Goal: Task Accomplishment & Management: Manage account settings

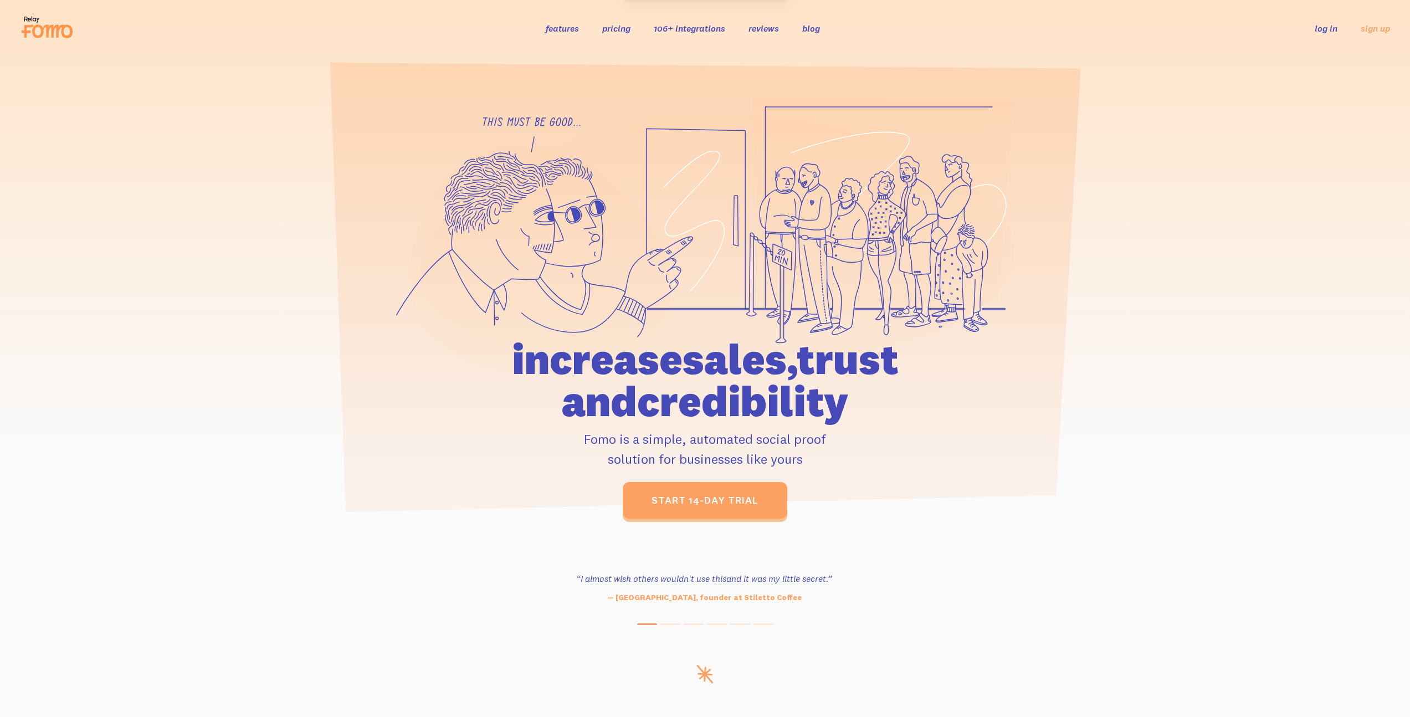
click at [1323, 27] on link "log in" at bounding box center [1326, 28] width 23 height 11
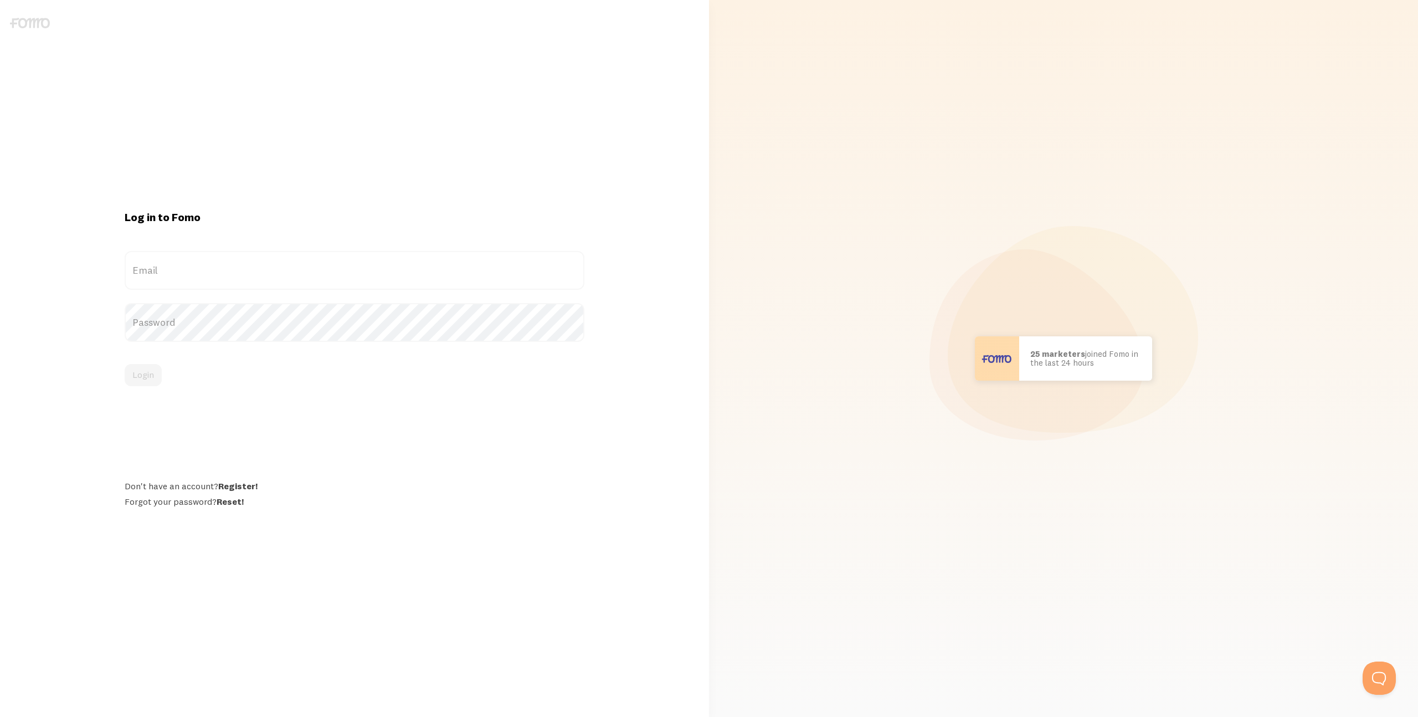
click at [424, 291] on form "Email Password Login" at bounding box center [354, 318] width 459 height 135
click at [411, 276] on label "Email" at bounding box center [354, 270] width 459 height 39
click at [411, 276] on input "Email" at bounding box center [354, 270] width 459 height 39
click at [401, 274] on label "Email" at bounding box center [354, 270] width 459 height 39
click at [401, 274] on input "Email" at bounding box center [354, 270] width 459 height 39
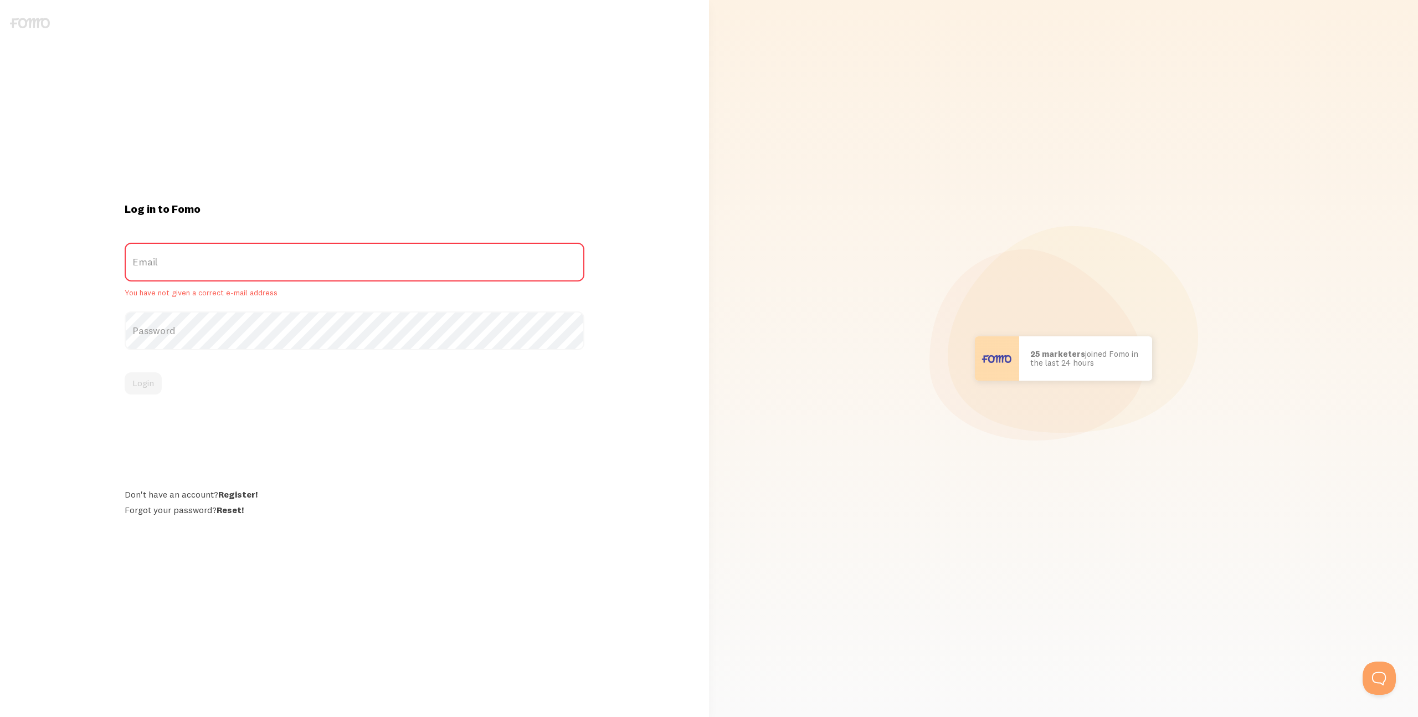
click at [370, 221] on div "Log in to Fomo Email You have not given a correct e-mail address Password Login…" at bounding box center [354, 358] width 473 height 313
click at [310, 225] on div "Log in to Fomo Email You have not given a correct e-mail address Password Login…" at bounding box center [354, 358] width 473 height 313
